Goal: Use online tool/utility: Utilize a website feature to perform a specific function

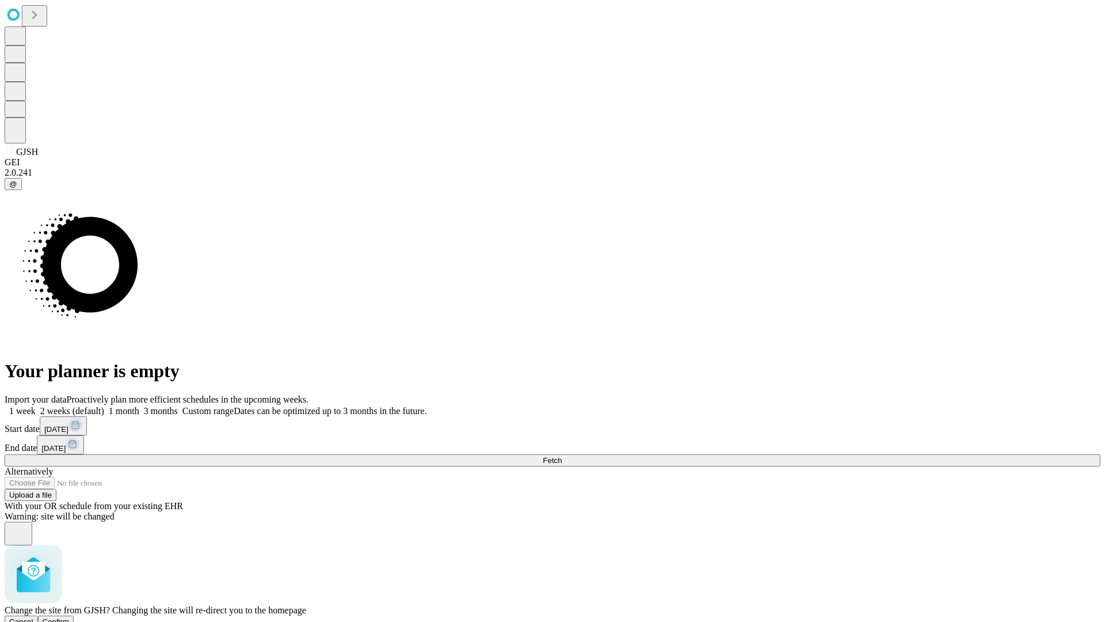
click at [70, 617] on span "Confirm" at bounding box center [56, 621] width 27 height 9
click at [36, 406] on label "1 week" at bounding box center [20, 411] width 31 height 10
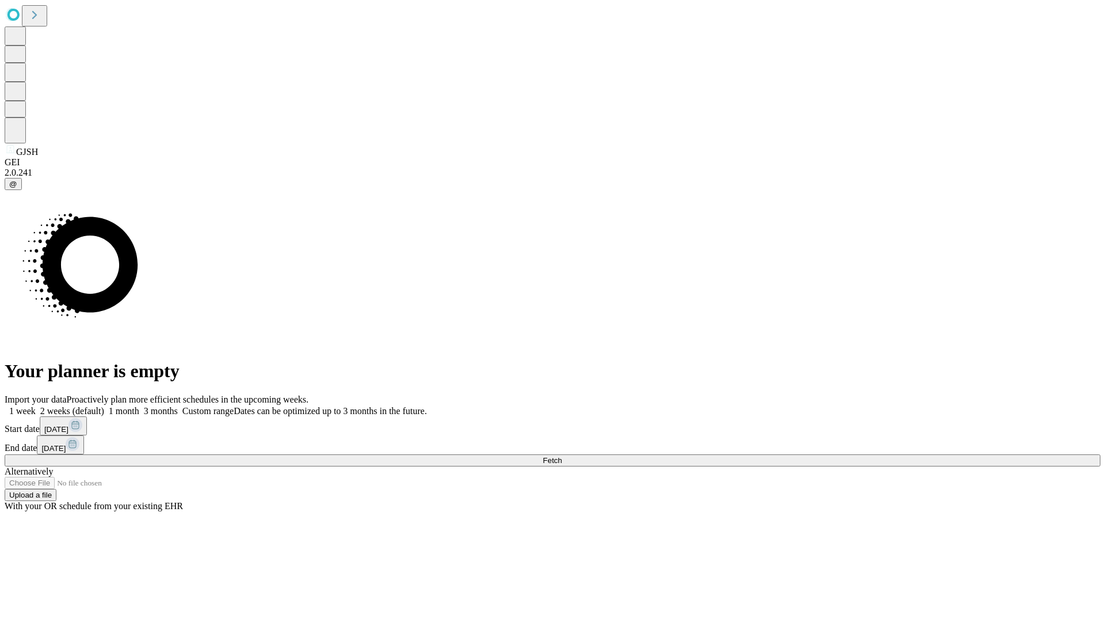
click at [562, 456] on span "Fetch" at bounding box center [552, 460] width 19 height 9
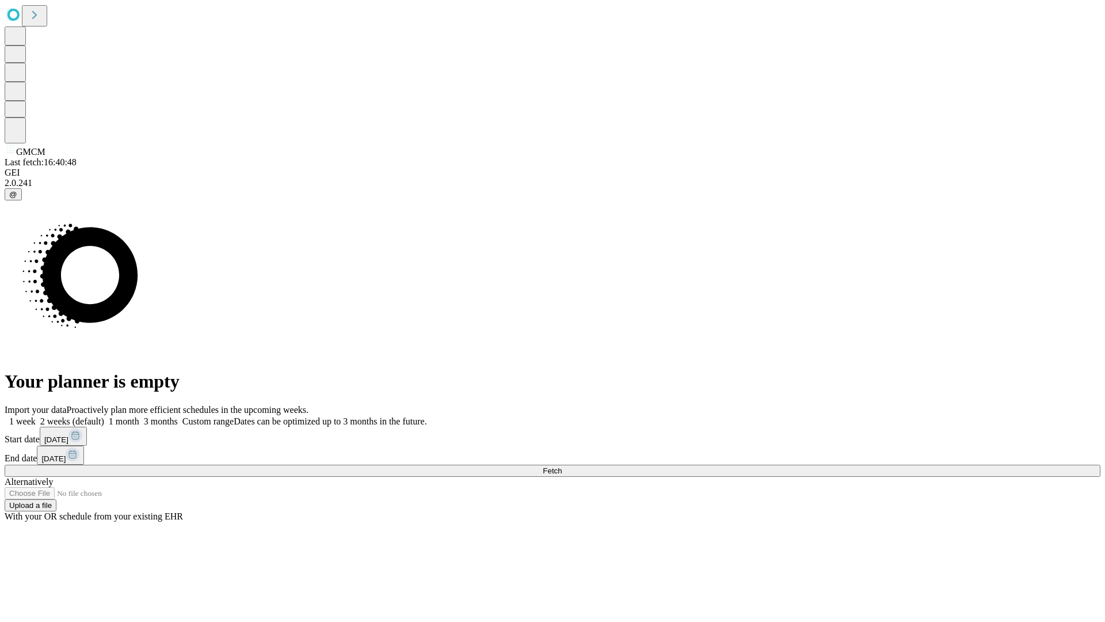
click at [36, 416] on label "1 week" at bounding box center [20, 421] width 31 height 10
click at [562, 466] on span "Fetch" at bounding box center [552, 470] width 19 height 9
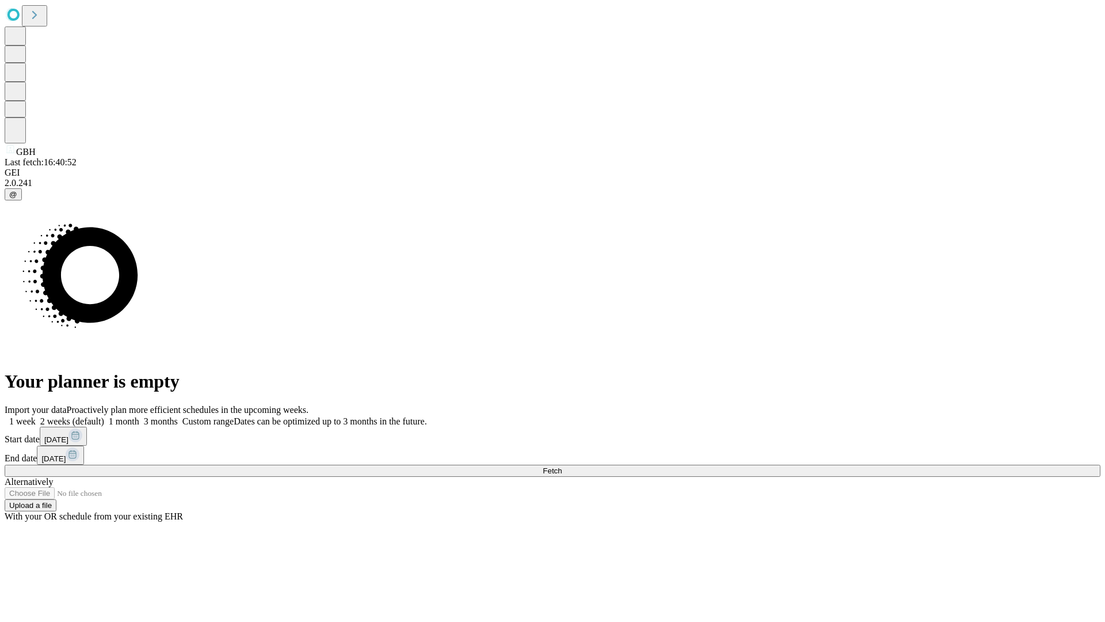
click at [36, 416] on label "1 week" at bounding box center [20, 421] width 31 height 10
click at [562, 466] on span "Fetch" at bounding box center [552, 470] width 19 height 9
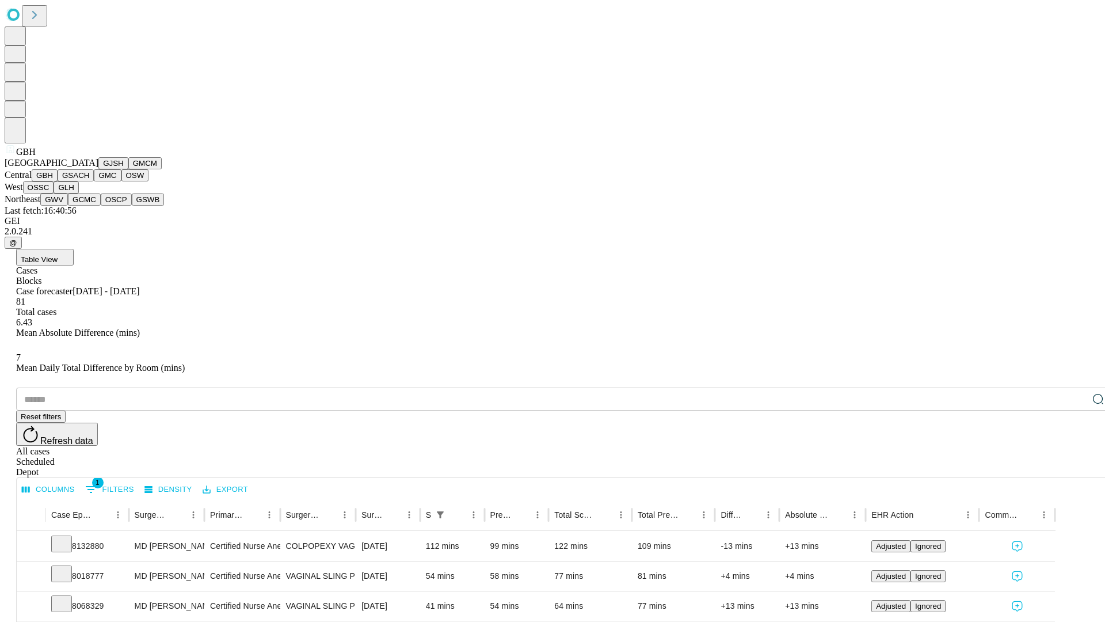
click at [89, 181] on button "GSACH" at bounding box center [76, 175] width 36 height 12
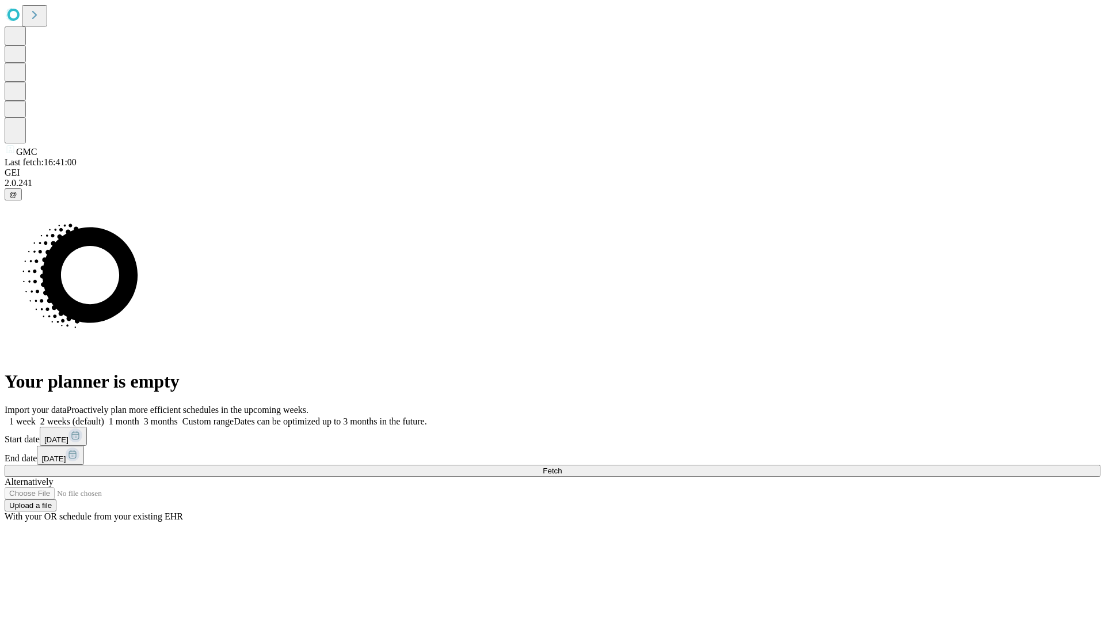
click at [36, 416] on label "1 week" at bounding box center [20, 421] width 31 height 10
click at [562, 466] on span "Fetch" at bounding box center [552, 470] width 19 height 9
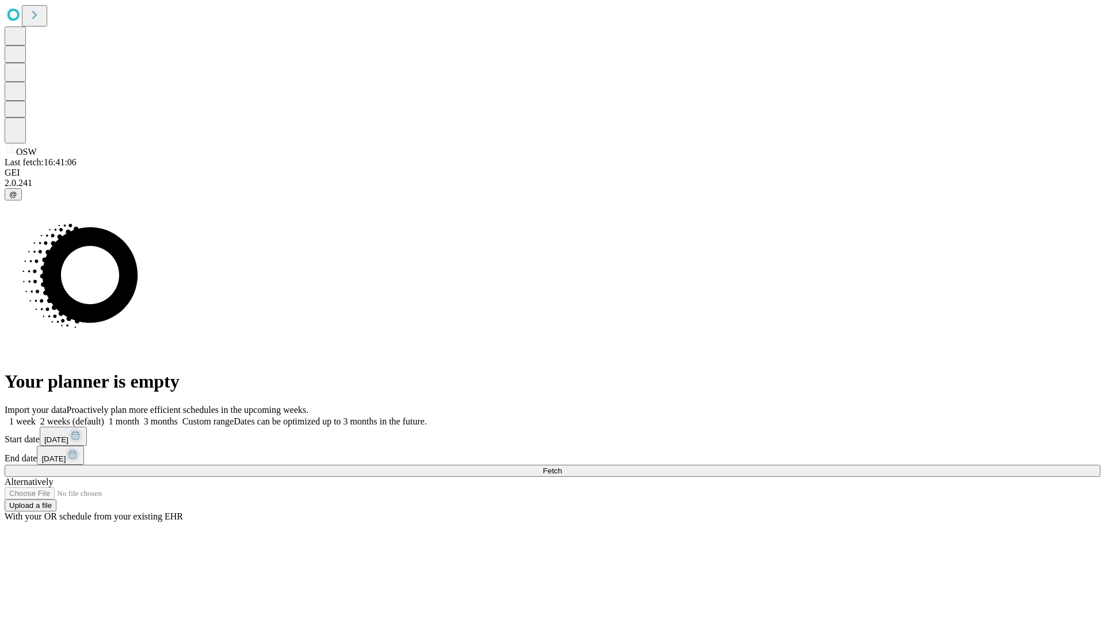
click at [562, 466] on span "Fetch" at bounding box center [552, 470] width 19 height 9
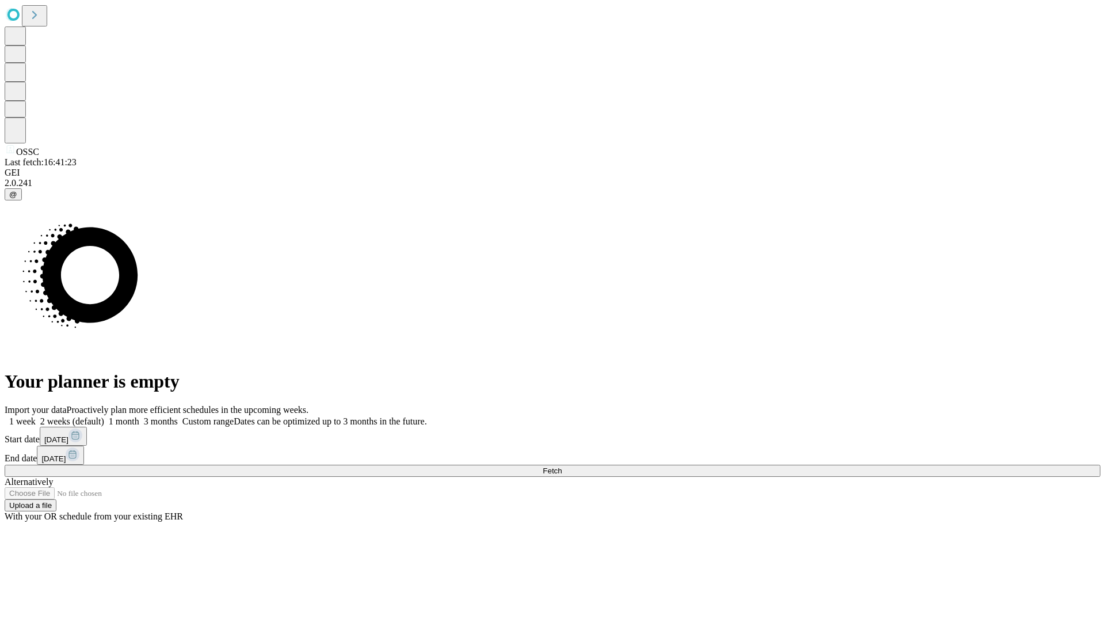
click at [36, 416] on label "1 week" at bounding box center [20, 421] width 31 height 10
click at [562, 466] on span "Fetch" at bounding box center [552, 470] width 19 height 9
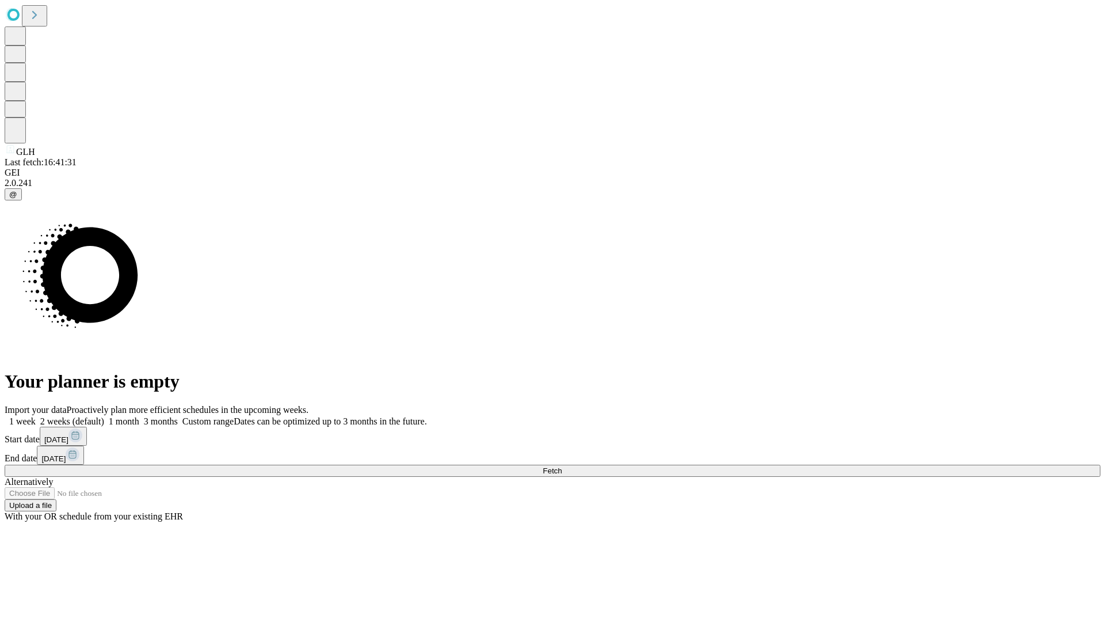
click at [36, 416] on label "1 week" at bounding box center [20, 421] width 31 height 10
click at [562, 466] on span "Fetch" at bounding box center [552, 470] width 19 height 9
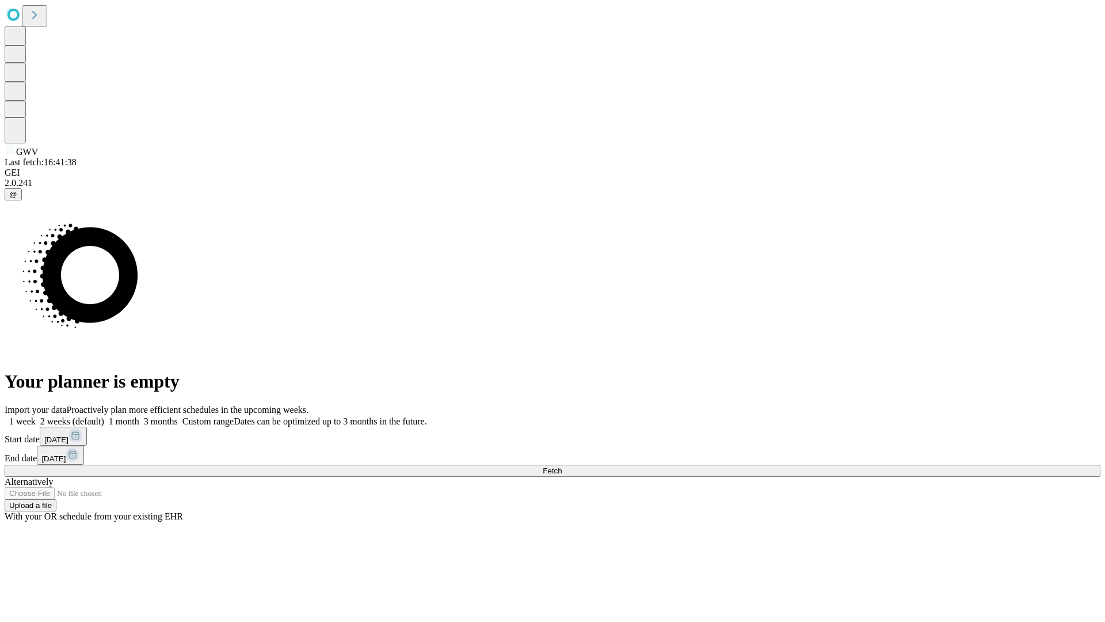
click at [36, 416] on label "1 week" at bounding box center [20, 421] width 31 height 10
click at [562, 466] on span "Fetch" at bounding box center [552, 470] width 19 height 9
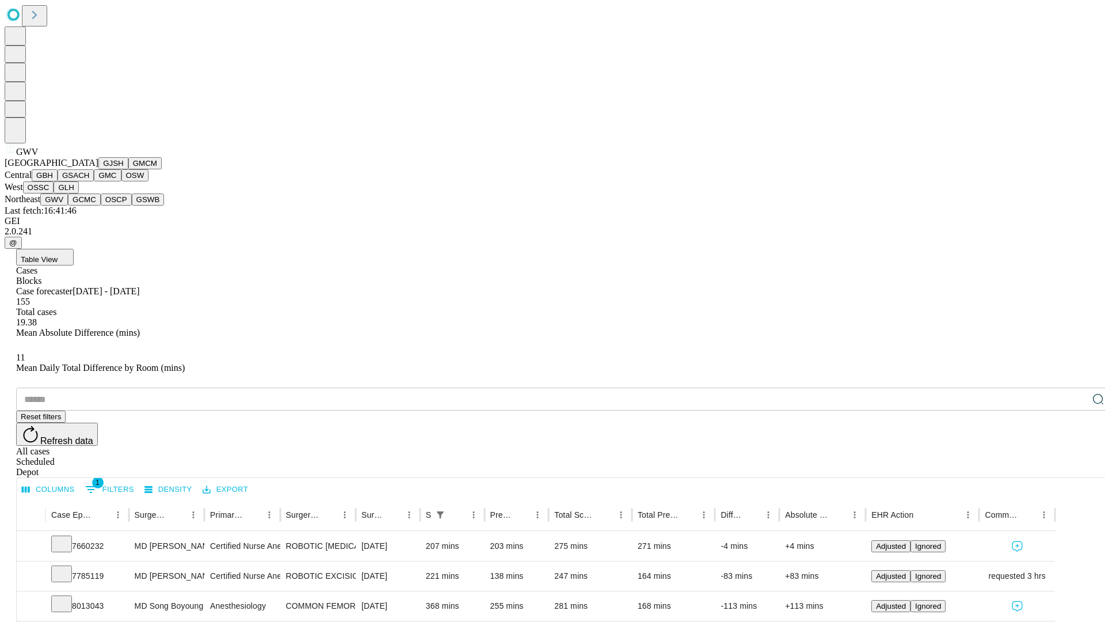
click at [89, 205] on button "GCMC" at bounding box center [84, 199] width 33 height 12
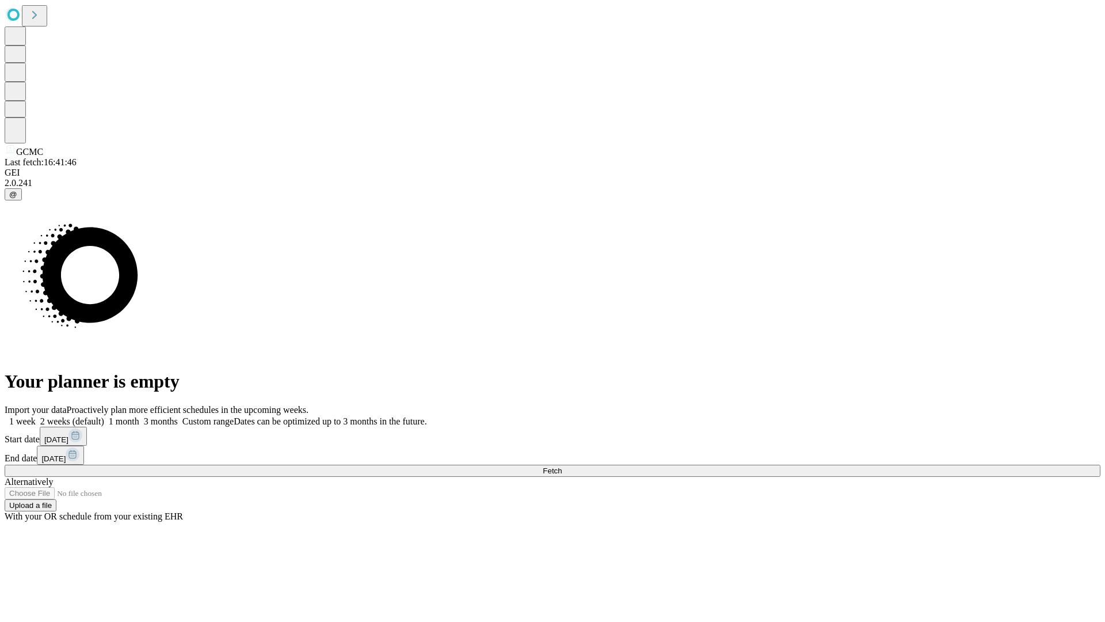
click at [36, 416] on label "1 week" at bounding box center [20, 421] width 31 height 10
click at [562, 466] on span "Fetch" at bounding box center [552, 470] width 19 height 9
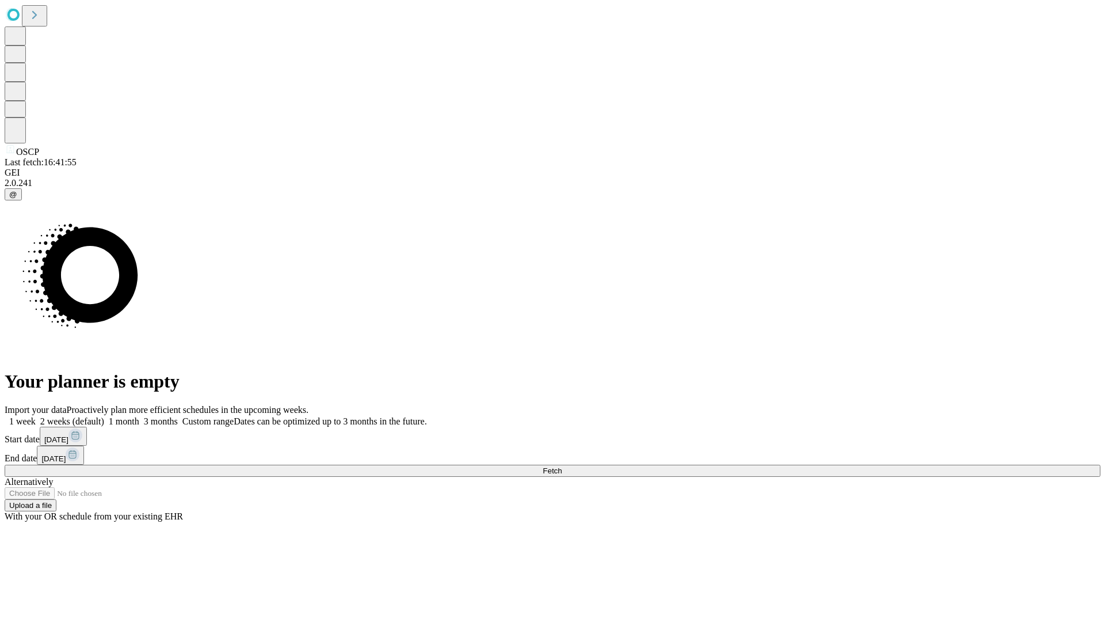
click at [36, 416] on label "1 week" at bounding box center [20, 421] width 31 height 10
click at [562, 466] on span "Fetch" at bounding box center [552, 470] width 19 height 9
